Goal: Transaction & Acquisition: Obtain resource

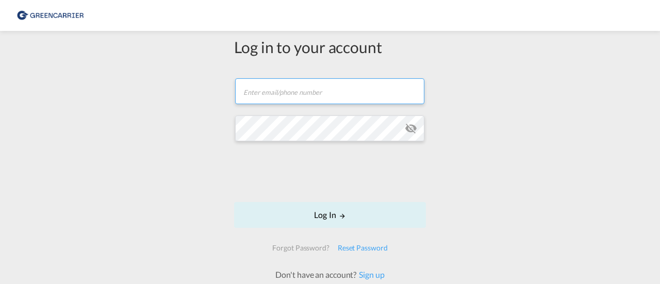
click at [308, 93] on input "text" at bounding box center [329, 91] width 189 height 26
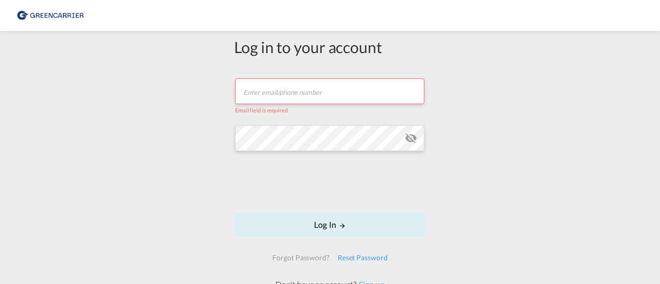
click at [327, 96] on input "text" at bounding box center [329, 91] width 189 height 26
paste input "[PERSON_NAME][EMAIL_ADDRESS][DOMAIN_NAME]"
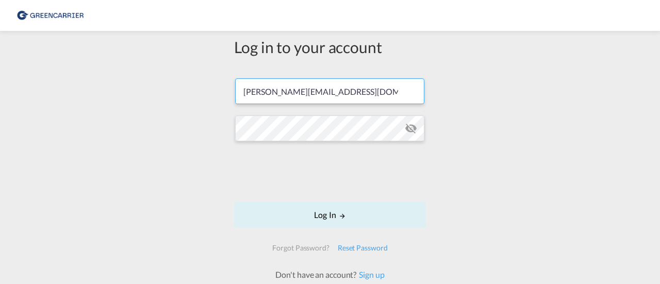
type input "[PERSON_NAME][EMAIL_ADDRESS][DOMAIN_NAME]"
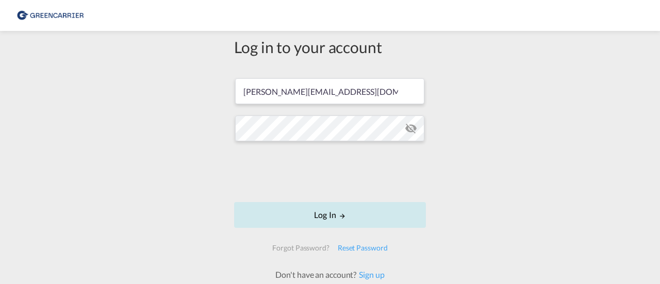
click at [323, 207] on button "Log In" at bounding box center [330, 215] width 192 height 26
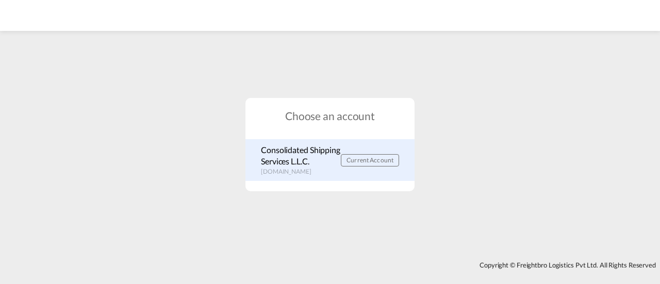
click at [323, 164] on p "Consolidated Shipping Services L.L.C." at bounding box center [301, 155] width 80 height 23
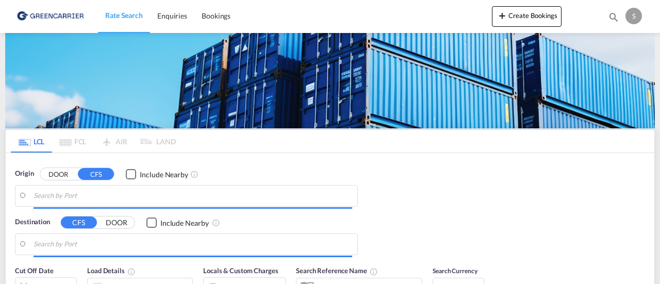
type input "DE-65582, Aull, [GEOGRAPHIC_DATA], [GEOGRAPHIC_DATA], [GEOGRAPHIC_DATA]"
type input "[GEOGRAPHIC_DATA], [GEOGRAPHIC_DATA]"
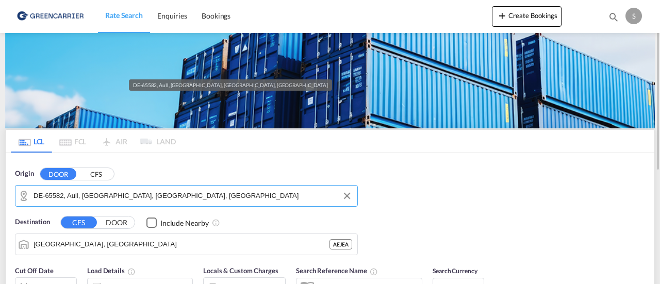
click at [251, 193] on input "DE-65582, Aull, [GEOGRAPHIC_DATA], [GEOGRAPHIC_DATA], [GEOGRAPHIC_DATA]" at bounding box center [193, 195] width 319 height 15
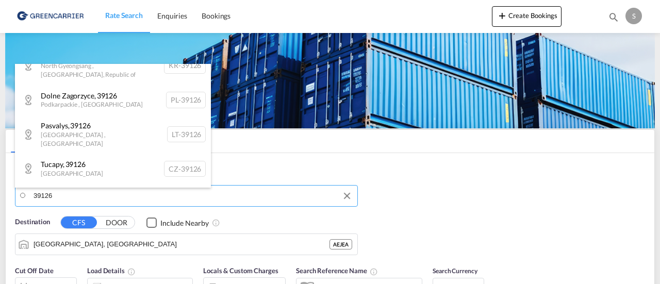
scroll to position [31, 0]
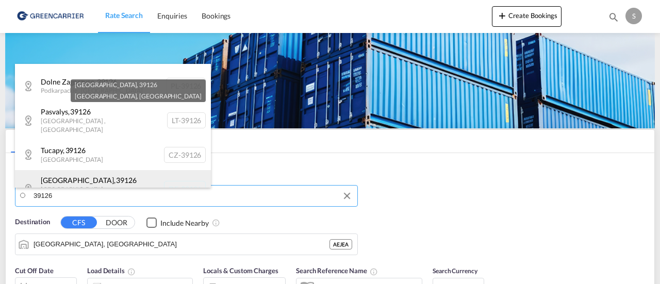
click at [144, 172] on div "[GEOGRAPHIC_DATA] , 39126 [GEOGRAPHIC_DATA] , [GEOGRAPHIC_DATA] DE-39126" at bounding box center [113, 189] width 196 height 38
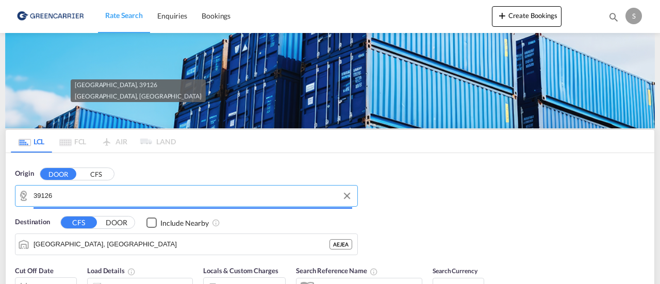
type input "DE-39126, [GEOGRAPHIC_DATA], [GEOGRAPHIC_DATA]"
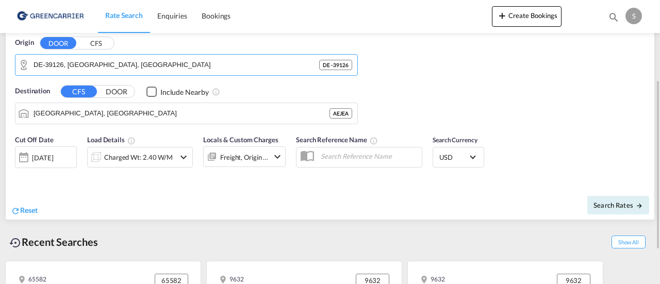
scroll to position [132, 0]
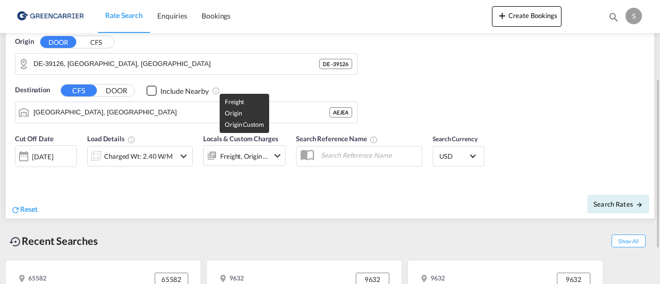
click at [256, 156] on div "Freight, Origin +1" at bounding box center [244, 156] width 48 height 14
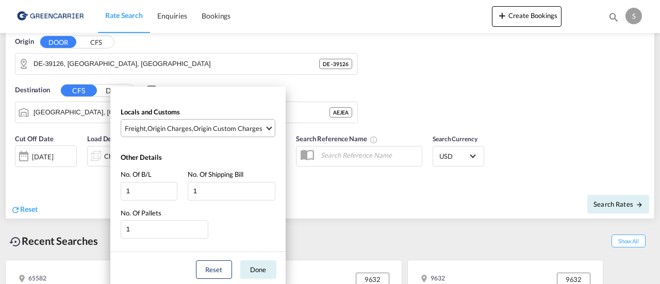
click at [223, 130] on div "Origin Custom Charges" at bounding box center [227, 128] width 69 height 9
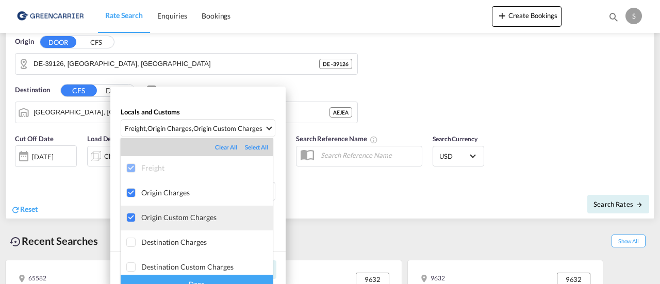
scroll to position [5, 0]
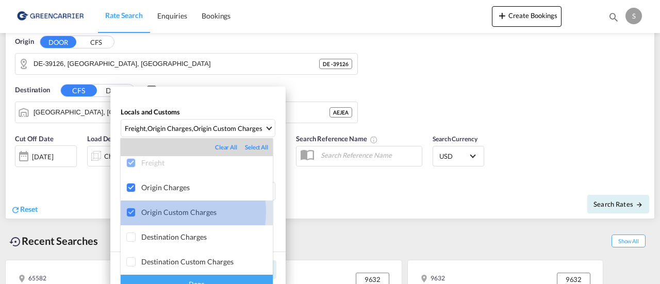
click at [175, 212] on div "Origin Custom Charges" at bounding box center [206, 212] width 131 height 9
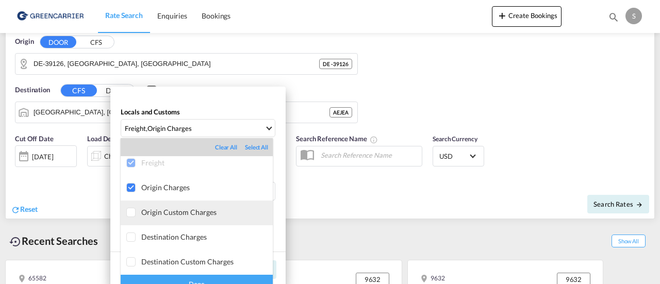
type md-option "[object Object]"
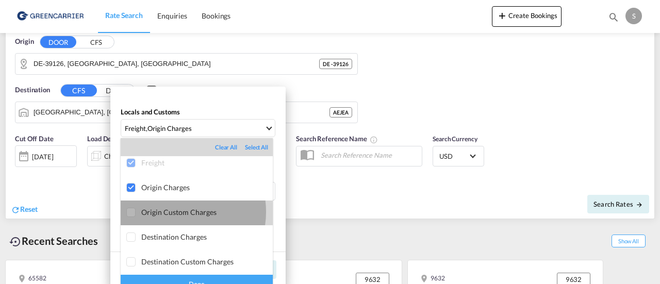
click at [175, 212] on div "Origin Custom Charges" at bounding box center [206, 212] width 131 height 9
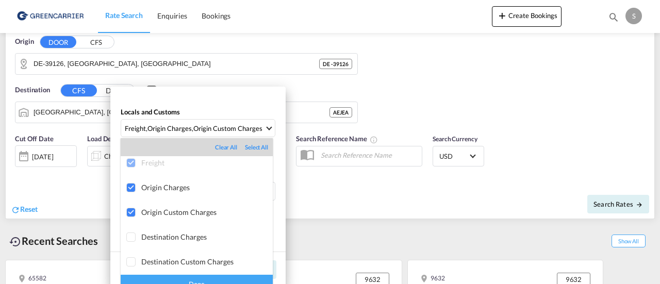
click at [219, 277] on div "Done" at bounding box center [197, 284] width 152 height 18
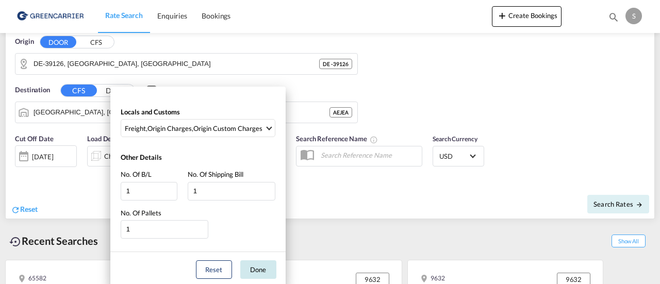
click at [265, 263] on button "Done" at bounding box center [258, 269] width 36 height 19
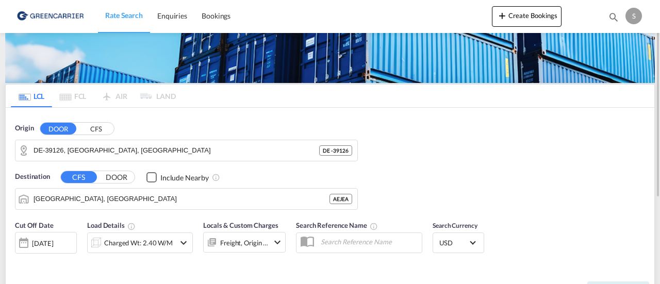
scroll to position [45, 0]
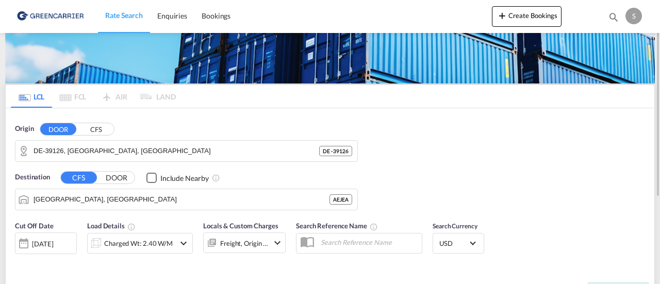
click at [120, 180] on button "DOOR" at bounding box center [116, 178] width 36 height 12
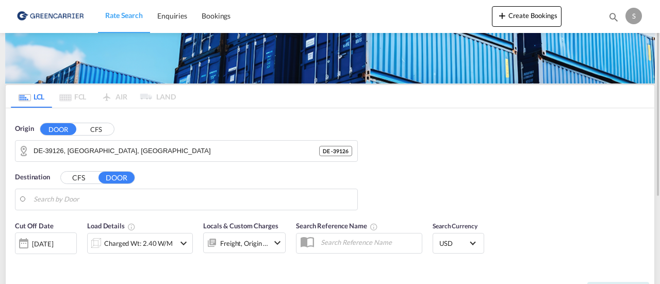
click at [87, 176] on button "CFS" at bounding box center [79, 178] width 36 height 12
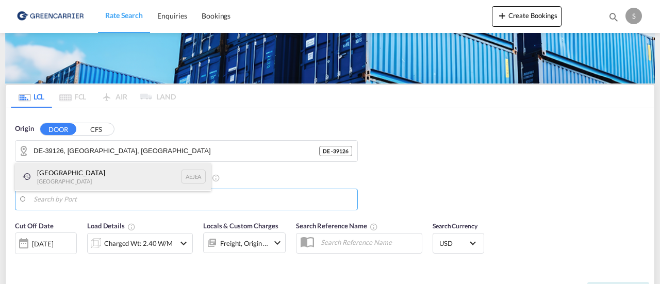
click at [88, 176] on div "[GEOGRAPHIC_DATA] [GEOGRAPHIC_DATA]" at bounding box center [113, 177] width 196 height 28
type input "[GEOGRAPHIC_DATA], [GEOGRAPHIC_DATA]"
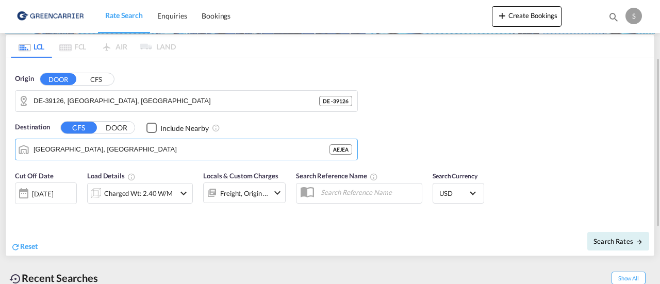
scroll to position [96, 0]
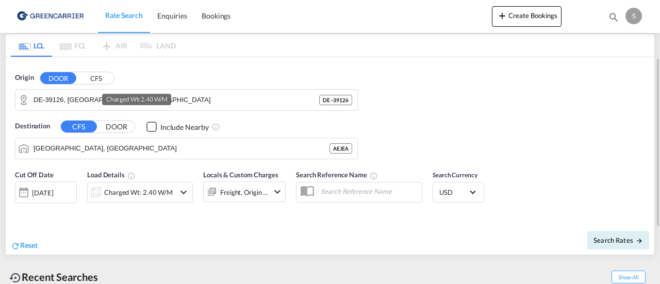
click at [164, 196] on div "Charged Wt: 2.40 W/M" at bounding box center [138, 192] width 69 height 14
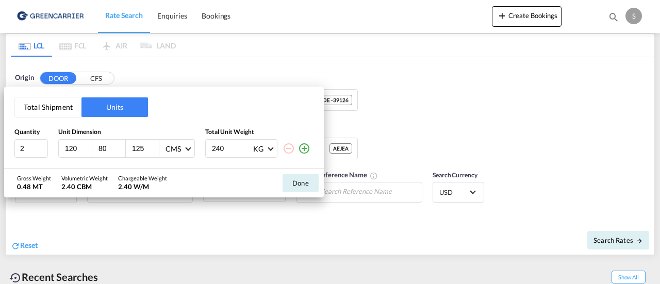
click at [142, 153] on input "125" at bounding box center [145, 148] width 28 height 9
type input "176"
click at [33, 145] on input "2" at bounding box center [31, 148] width 34 height 19
type input "1"
click at [392, 95] on div "Total Shipment Units Quantity Unit Dimension Total Unit Weight 1 120 80 176 CMS…" at bounding box center [330, 142] width 660 height 284
